Goal: Task Accomplishment & Management: Manage account settings

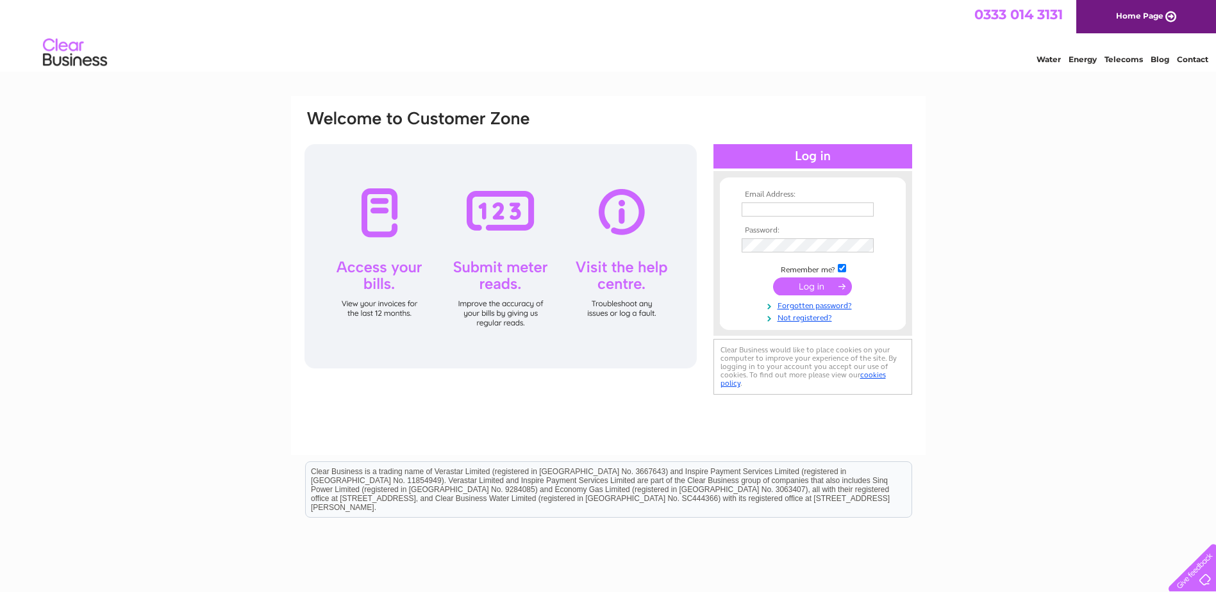
type input "info@himalayancentreedin.org"
click at [813, 286] on input "submit" at bounding box center [812, 286] width 79 height 18
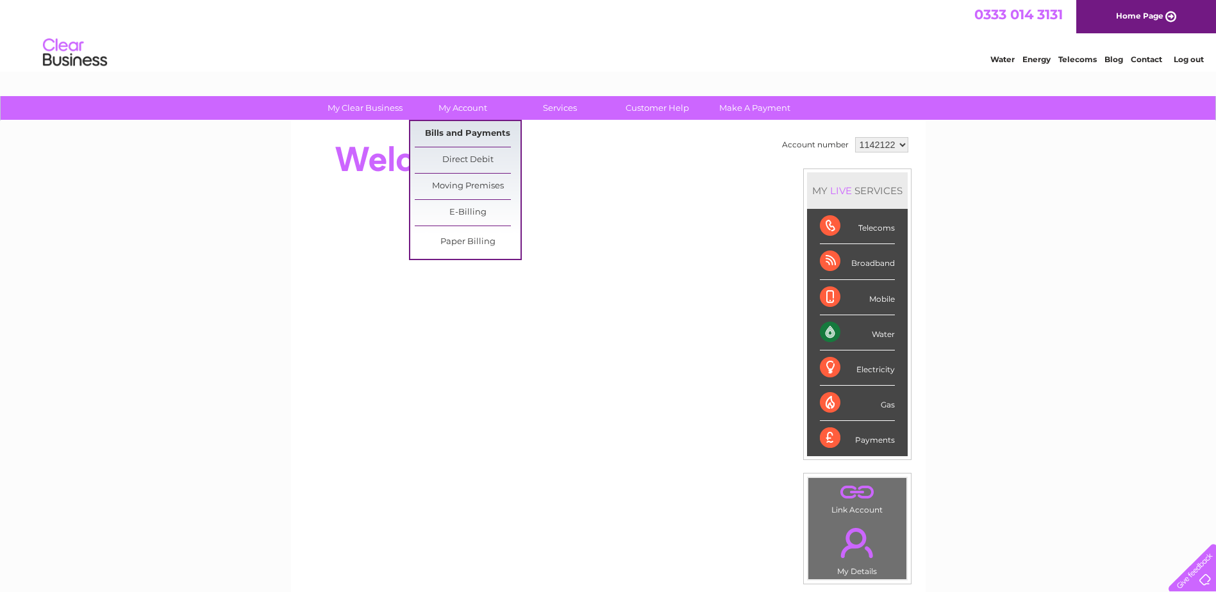
click at [449, 133] on link "Bills and Payments" at bounding box center [468, 134] width 106 height 26
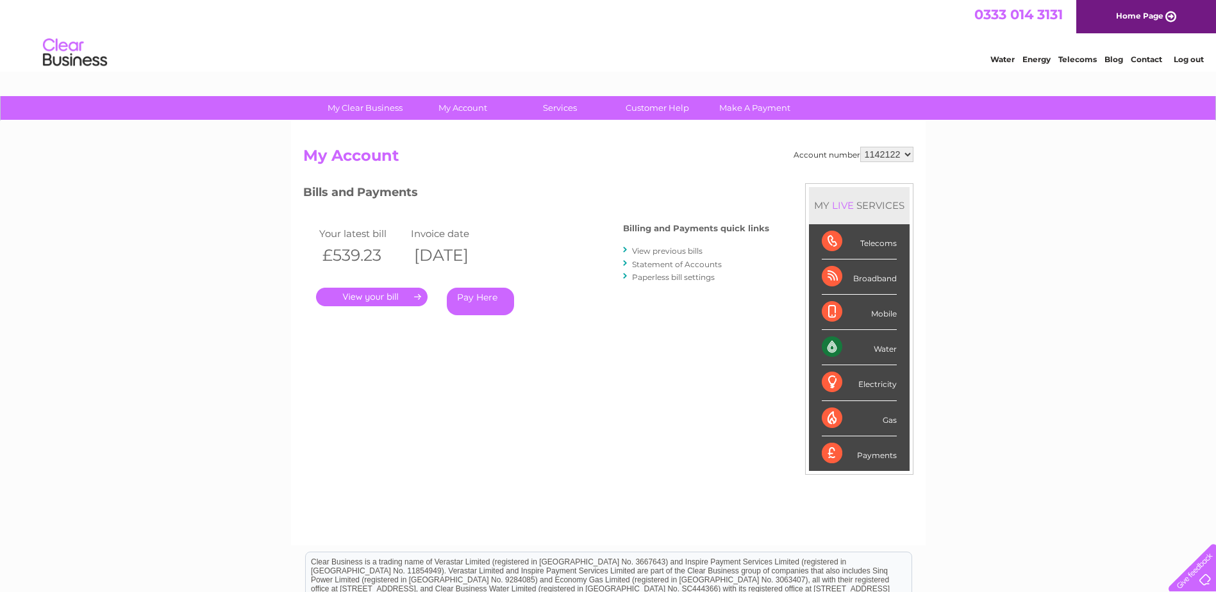
click at [667, 248] on link "View previous bills" at bounding box center [667, 251] width 70 height 10
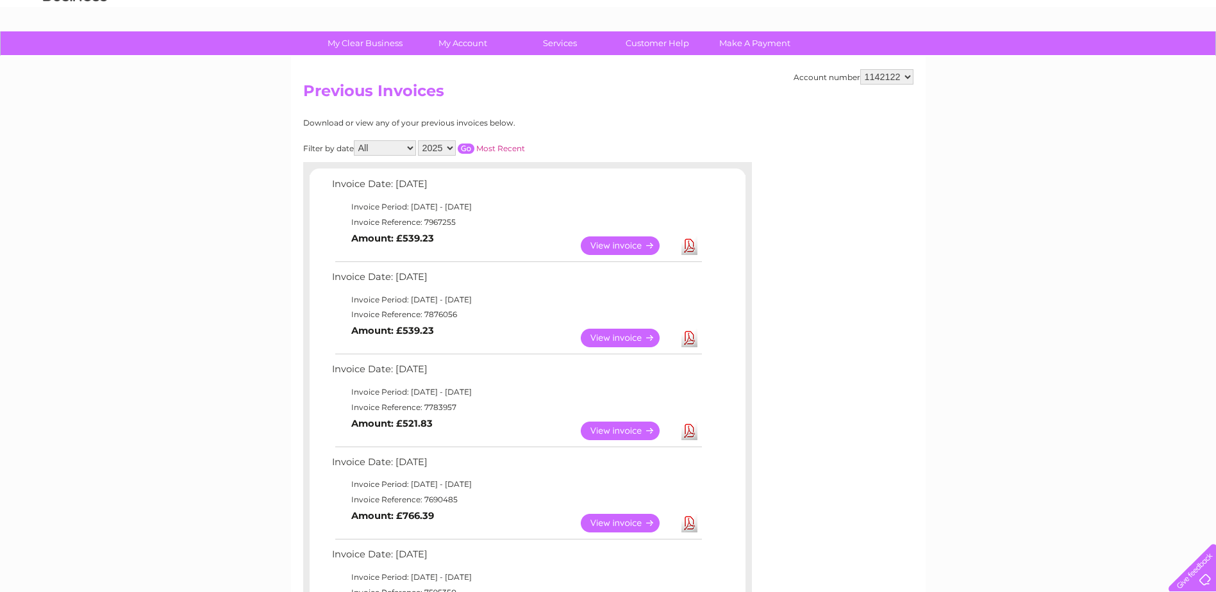
scroll to position [64, 0]
click at [733, 48] on link "Make A Payment" at bounding box center [755, 44] width 106 height 24
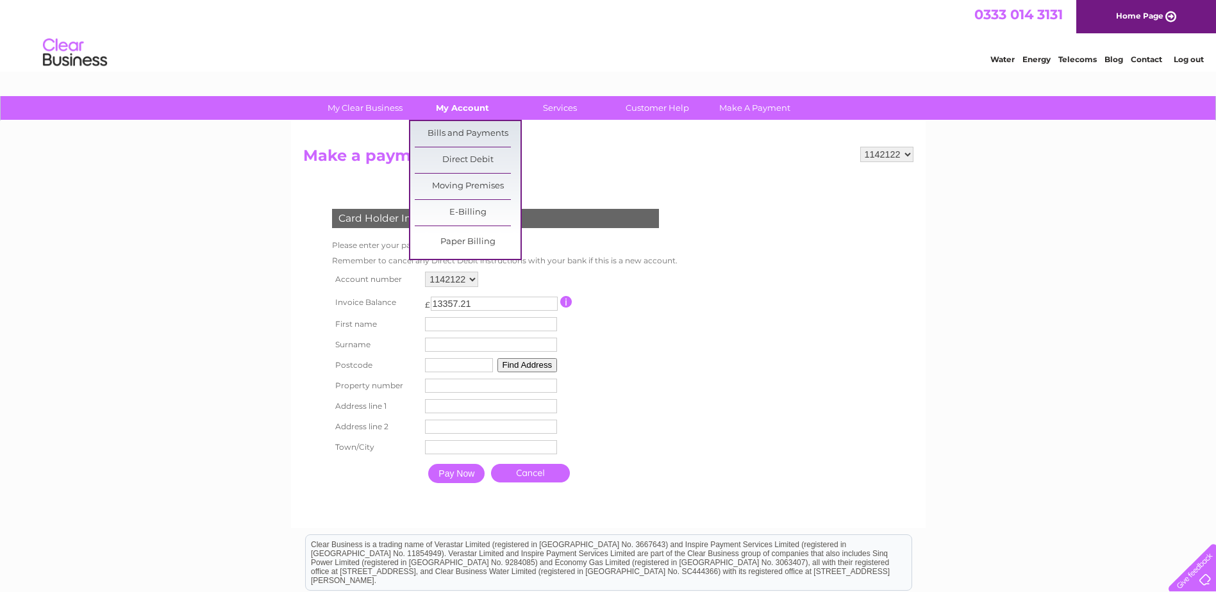
click at [467, 110] on link "My Account" at bounding box center [463, 108] width 106 height 24
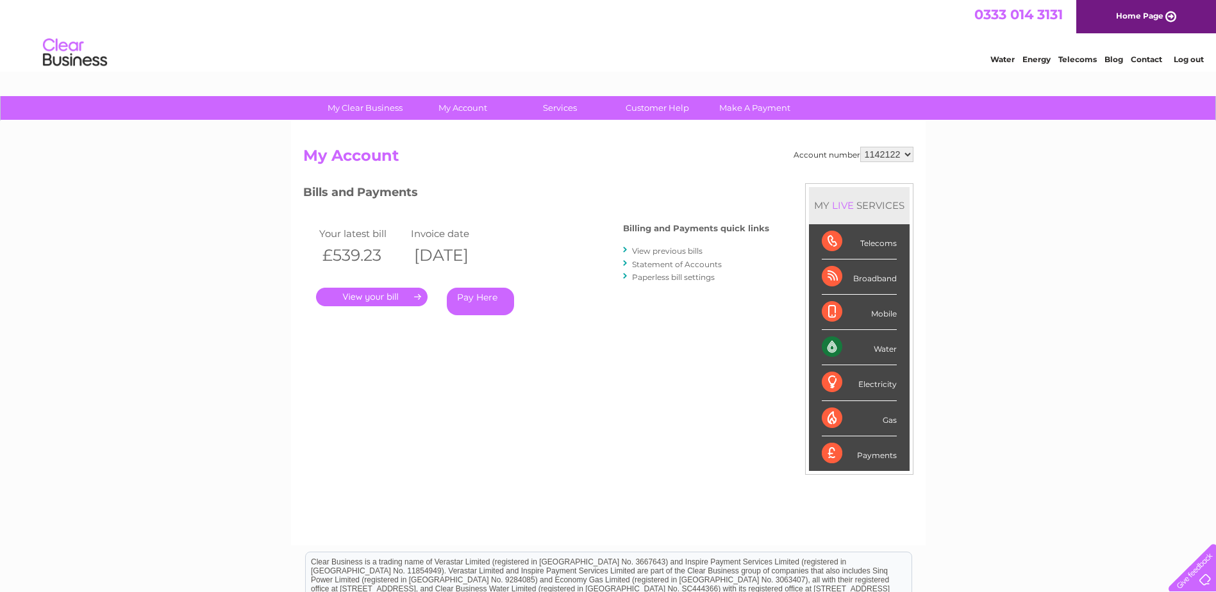
click at [397, 295] on link "." at bounding box center [372, 297] width 112 height 19
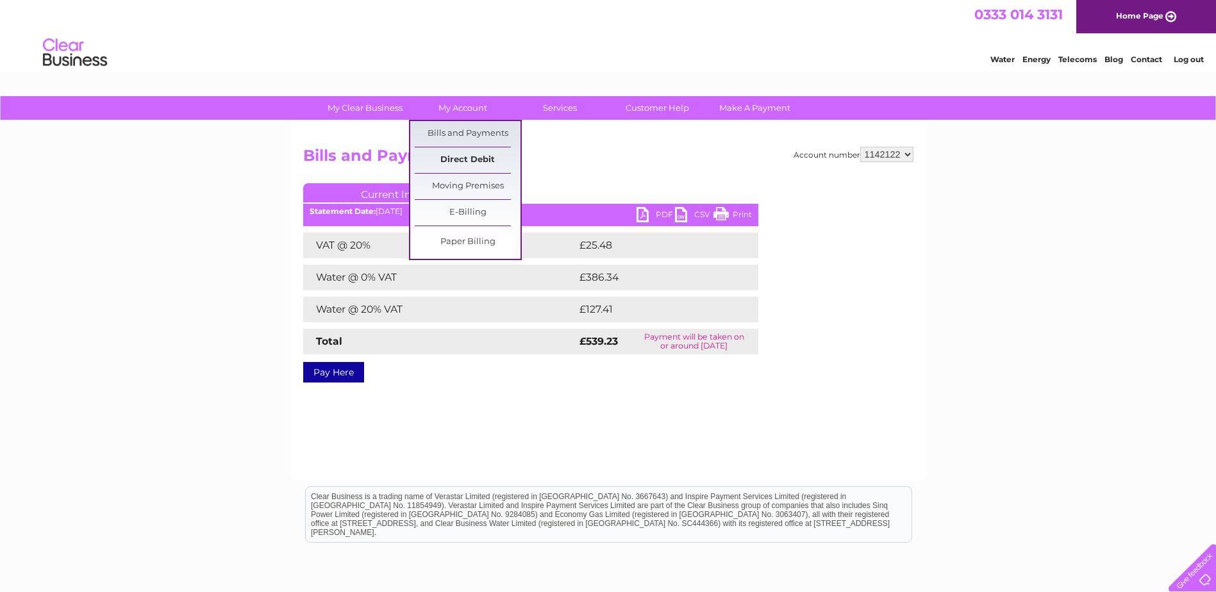
click at [488, 158] on link "Direct Debit" at bounding box center [468, 160] width 106 height 26
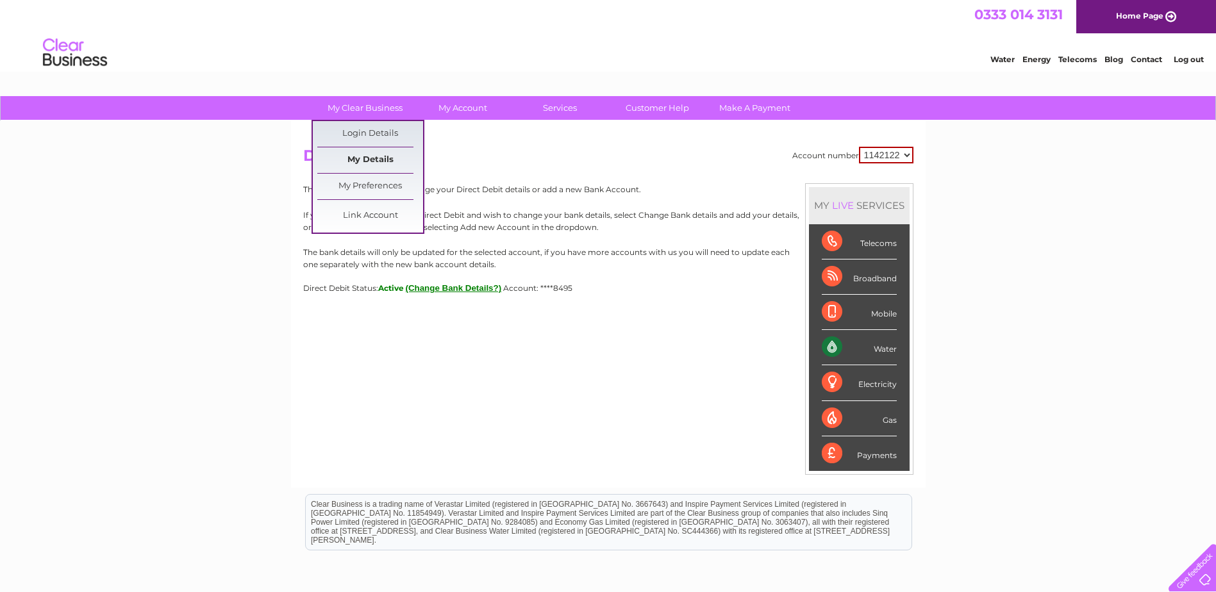
click at [397, 158] on link "My Details" at bounding box center [370, 160] width 106 height 26
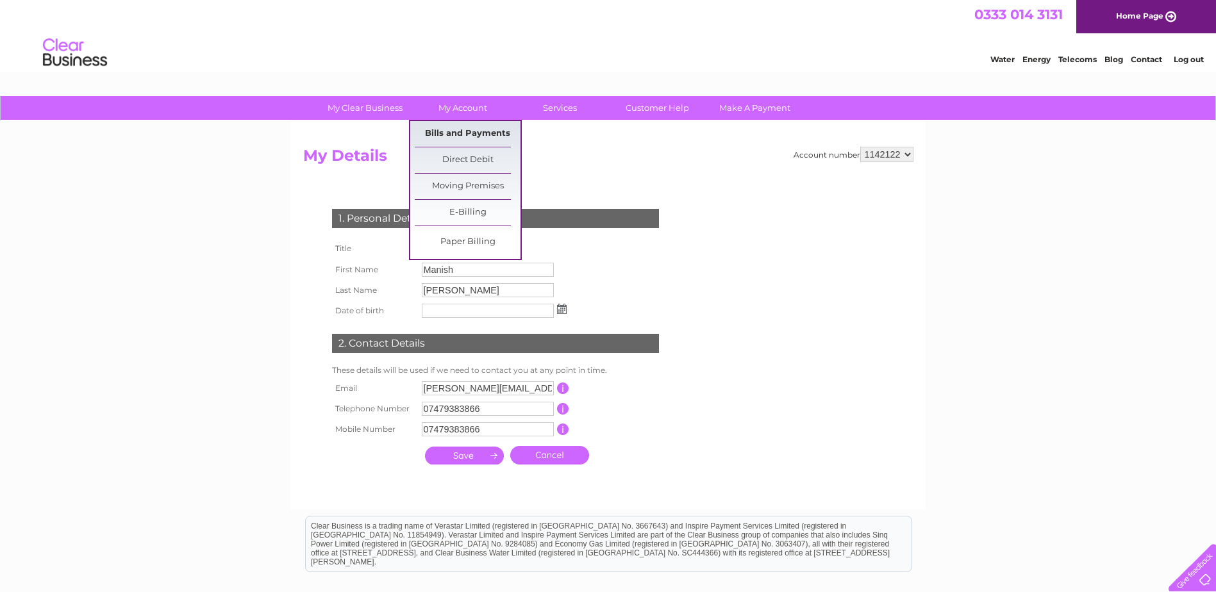
click at [469, 126] on link "Bills and Payments" at bounding box center [468, 134] width 106 height 26
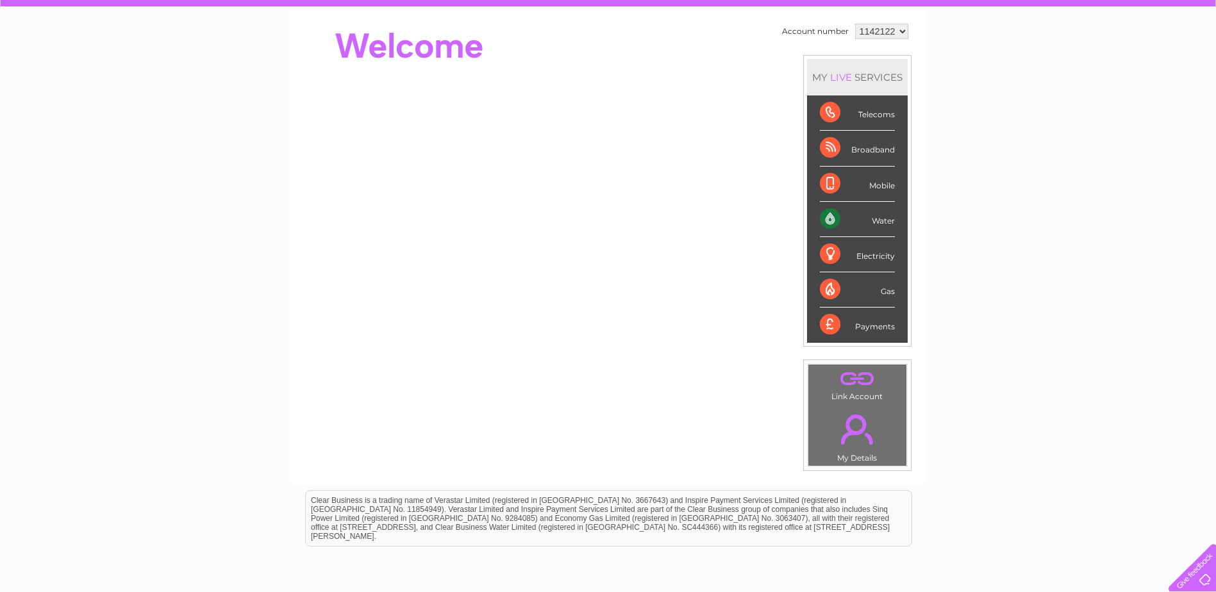
scroll to position [128, 0]
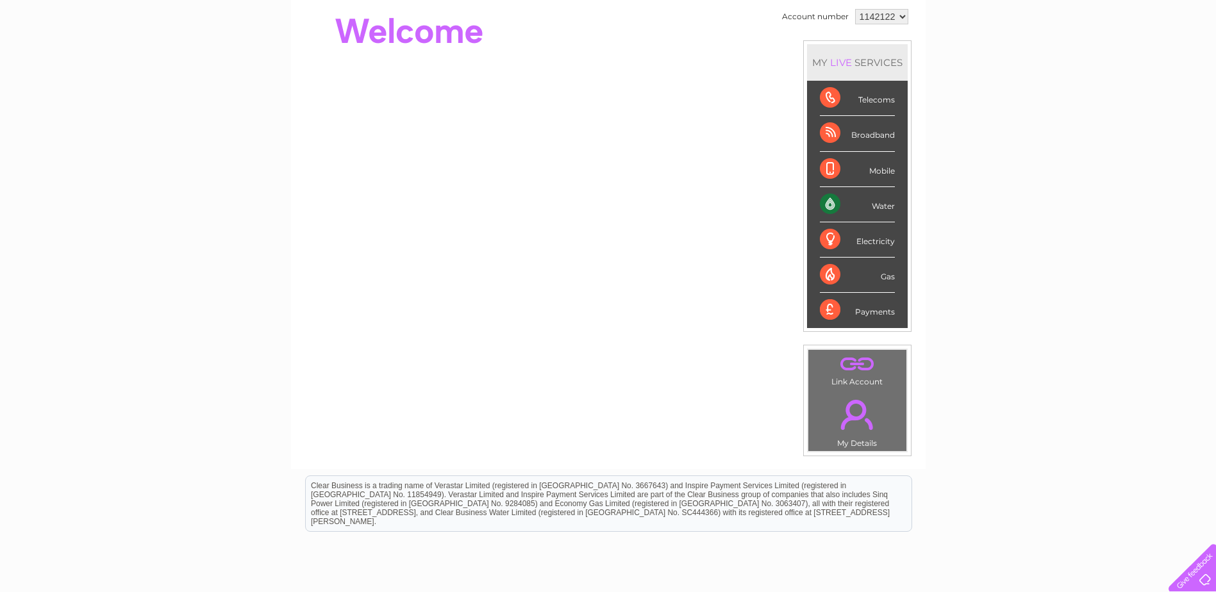
click at [882, 317] on div "Payments" at bounding box center [857, 310] width 75 height 35
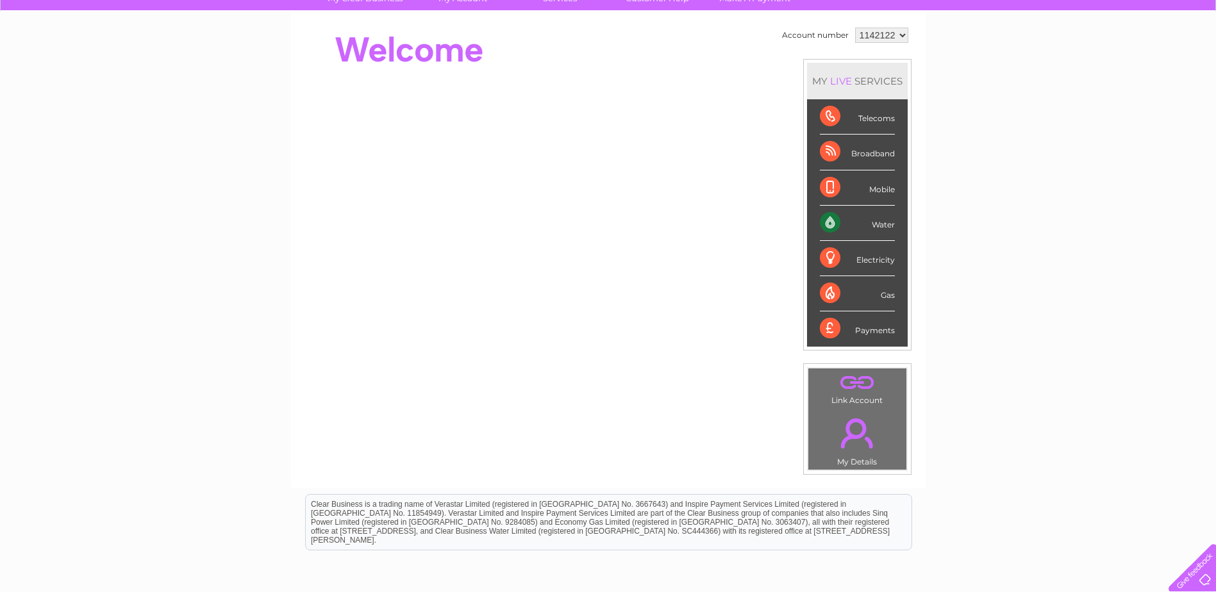
scroll to position [0, 0]
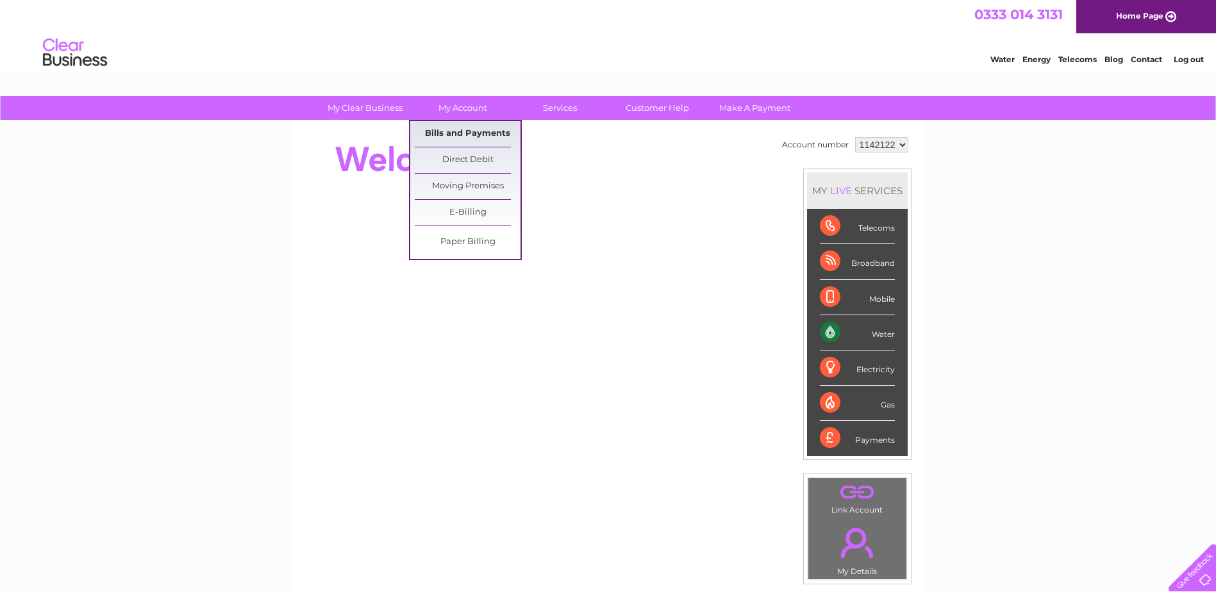
click at [463, 129] on link "Bills and Payments" at bounding box center [468, 134] width 106 height 26
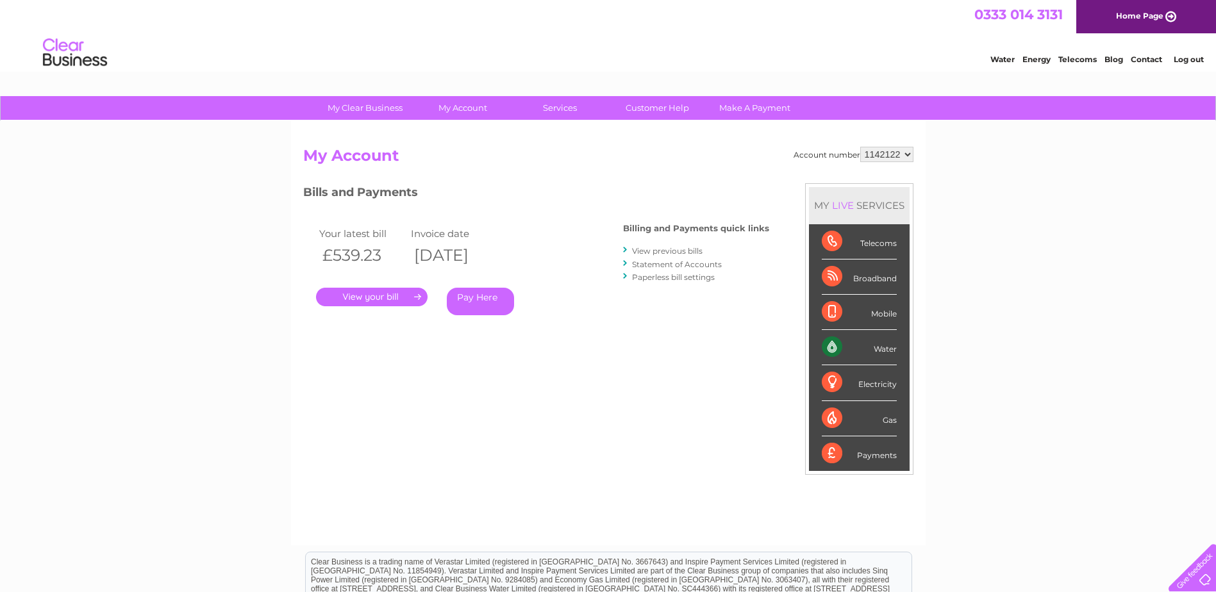
click at [679, 260] on link "Statement of Accounts" at bounding box center [677, 265] width 90 height 10
